Goal: Feedback & Contribution: Leave review/rating

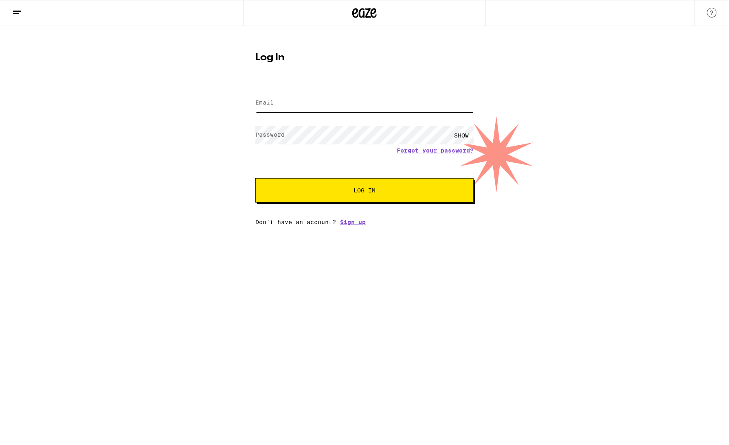
click at [280, 101] on input "Email" at bounding box center [364, 103] width 218 height 18
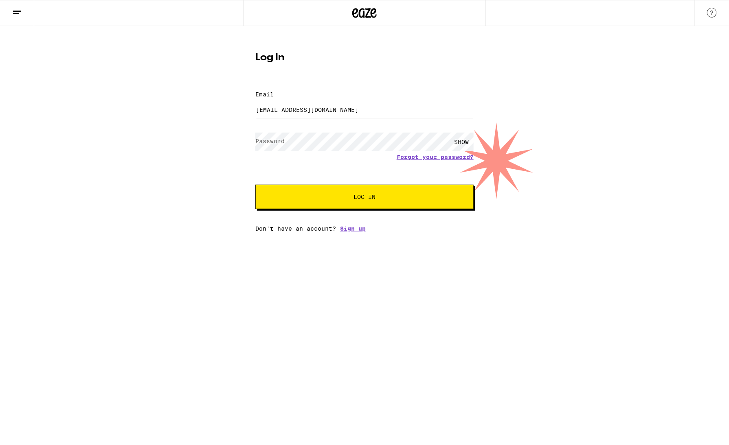
type input "[EMAIL_ADDRESS][DOMAIN_NAME]"
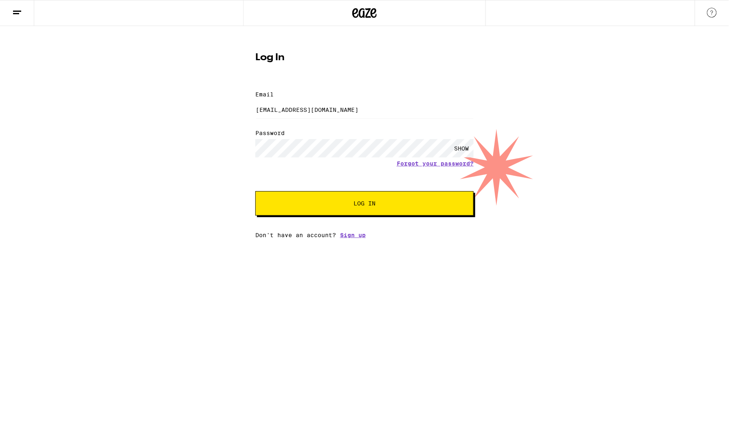
click at [362, 201] on span "Log In" at bounding box center [364, 204] width 22 height 6
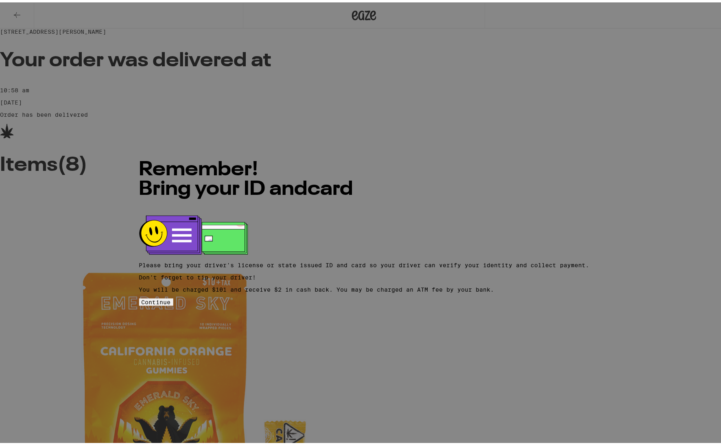
click at [171, 302] on span "Continue" at bounding box center [156, 300] width 29 height 7
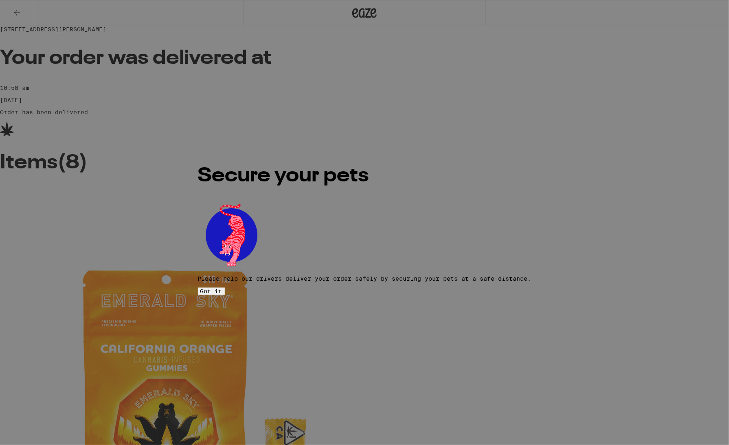
click at [222, 288] on span "Got it" at bounding box center [211, 291] width 22 height 7
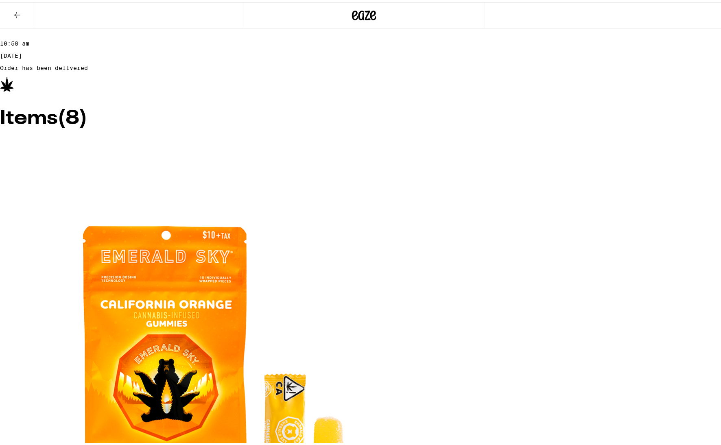
type input "Everything went as smooth as silk, nothing missing from my order this time, I c…"
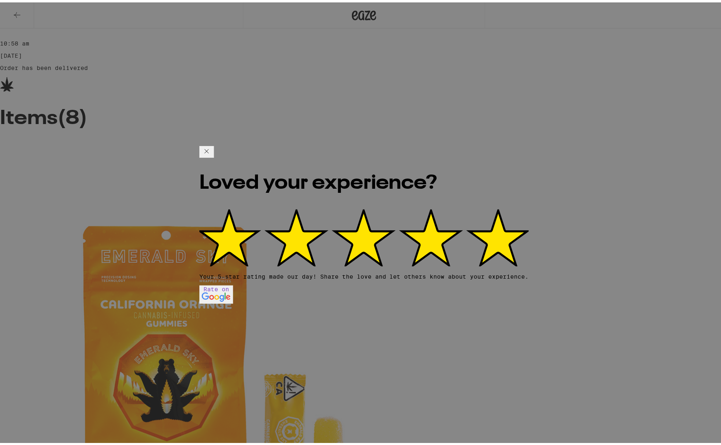
click at [212, 153] on icon at bounding box center [207, 149] width 10 height 10
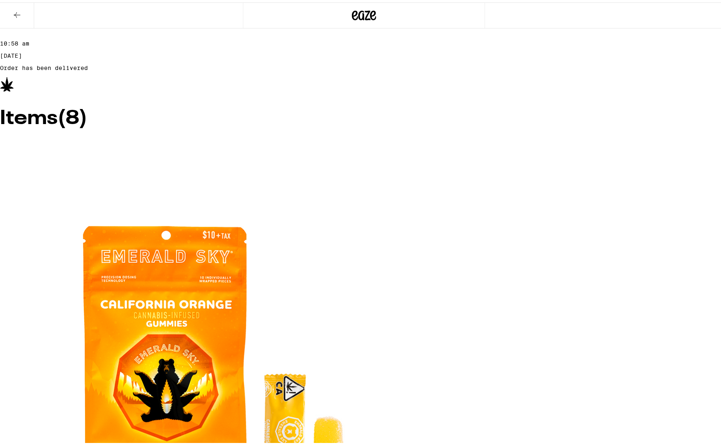
click at [17, 11] on icon at bounding box center [17, 13] width 10 height 10
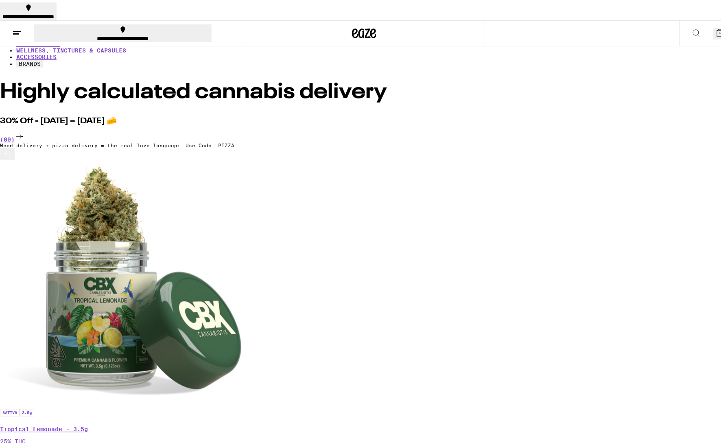
click at [15, 31] on line at bounding box center [16, 31] width 6 height 0
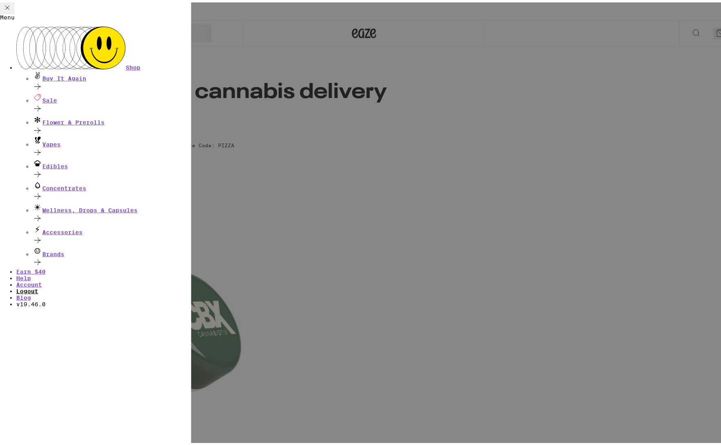
click at [38, 286] on link "Logout" at bounding box center [27, 289] width 22 height 7
